Goal: Task Accomplishment & Management: Complete application form

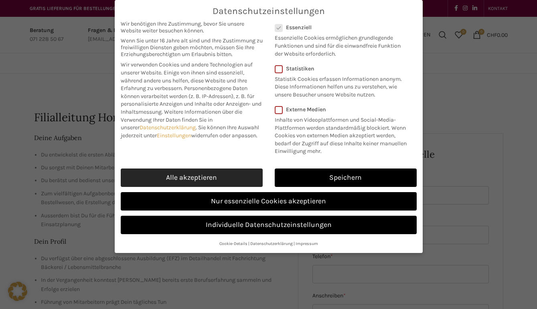
click at [211, 173] on link "Alle akzeptieren" at bounding box center [192, 178] width 142 height 18
checkbox input "true"
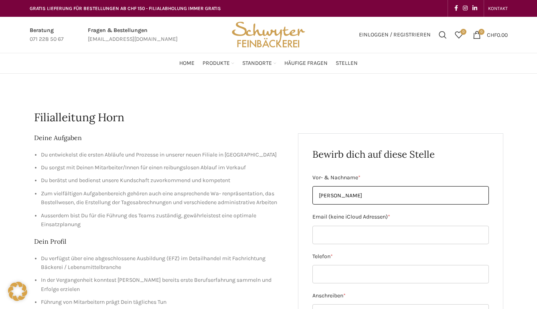
type input "[PERSON_NAME]"
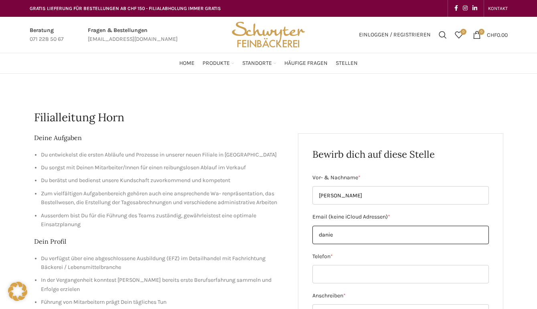
type input "[PERSON_NAME]"
type input "[EMAIL_ADDRESS][DOMAIN_NAME]"
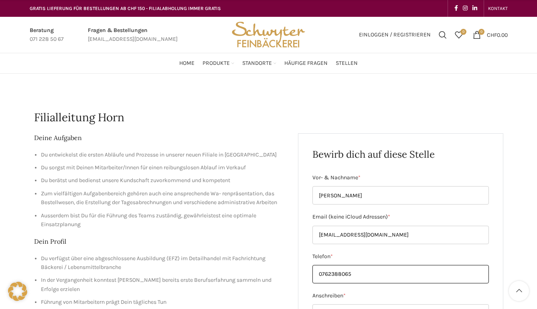
scroll to position [75, 0]
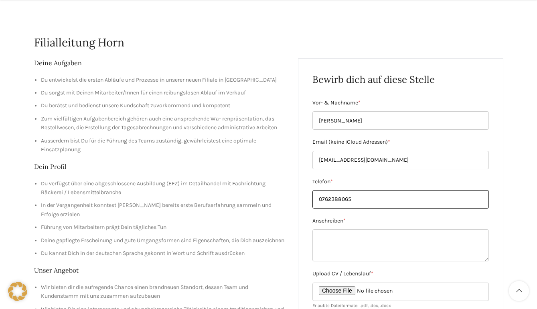
type input "0762388065"
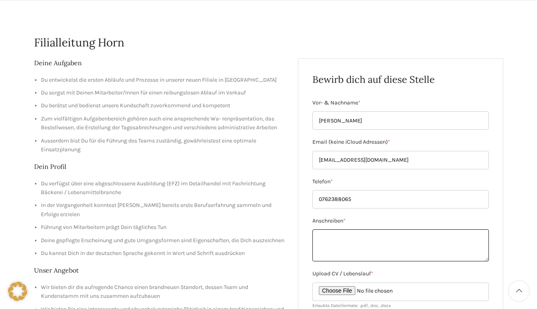
click at [341, 240] on textarea "Anschreiben *" at bounding box center [400, 246] width 176 height 32
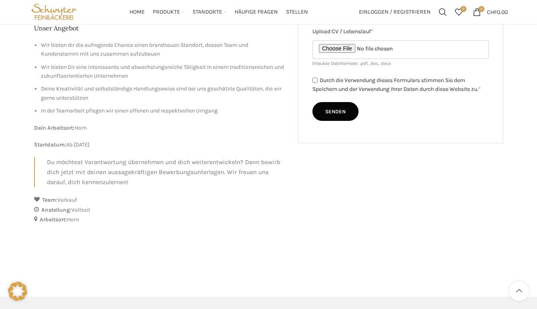
scroll to position [157, 0]
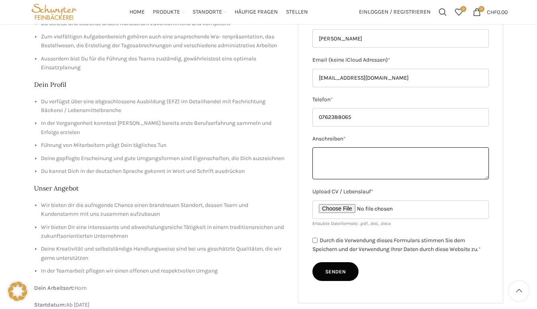
paste textarea "Lore ipsumdo Sitam con Adipis, Elits doeiusmodt Incididu utlaboreet, Dolorema a…"
type textarea "Lore ipsumdo Sitam con Adipis, Elits doeiusmodt Incididu utlaboreet, Dolorema a…"
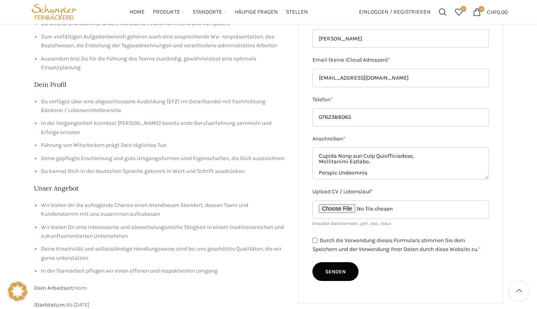
click at [340, 210] on input "Upload CV / Lebenslauf *" at bounding box center [400, 210] width 176 height 18
type input "C:\fakepath\CV [PERSON_NAME].pdf"
click at [316, 240] on input "Durch die Verwendung dieses Formulars stimmen Sie dem Speichern und der Verwend…" at bounding box center [314, 240] width 5 height 5
checkbox input "true"
click at [336, 270] on input "Senden" at bounding box center [335, 272] width 46 height 19
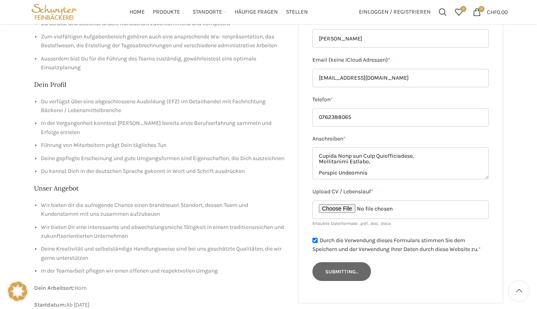
type input "Senden"
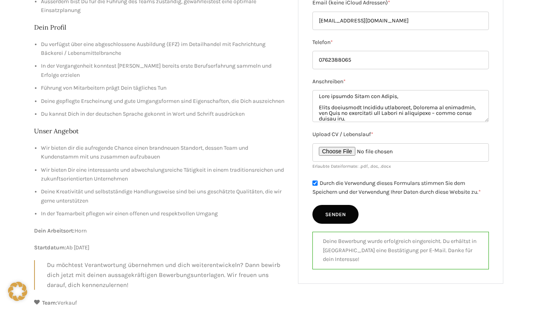
scroll to position [0, 0]
